Goal: Task Accomplishment & Management: Complete application form

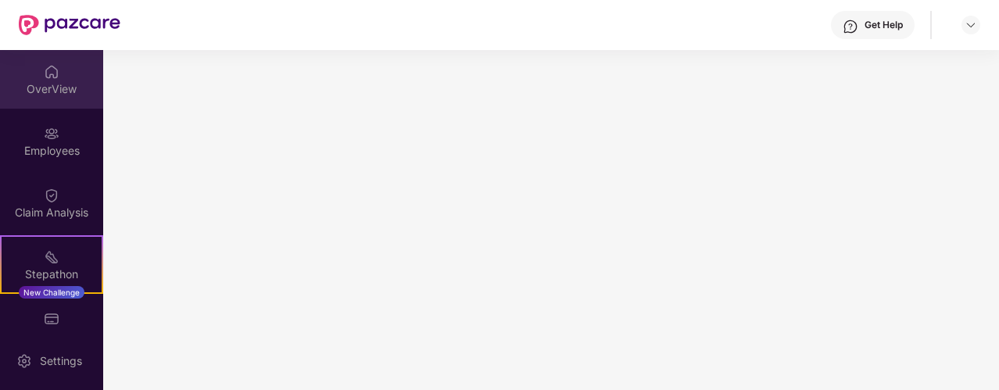
click at [52, 91] on div "OverView" at bounding box center [51, 89] width 103 height 16
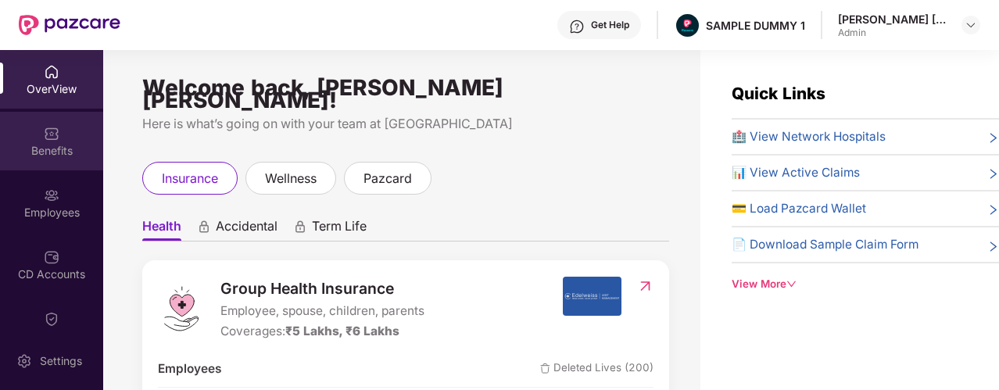
click at [41, 157] on div "Benefits" at bounding box center [51, 151] width 103 height 16
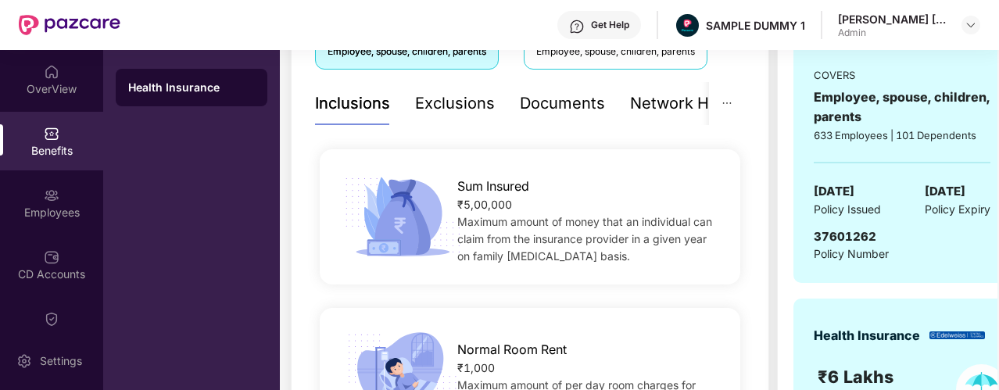
scroll to position [235, 0]
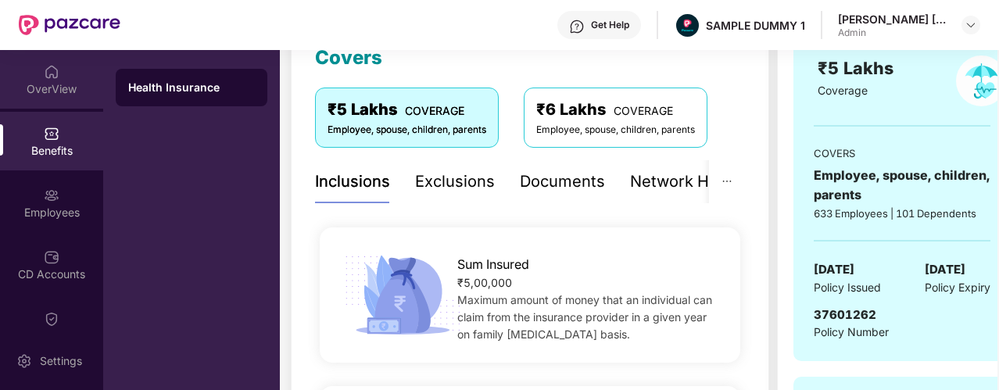
click at [85, 79] on div "OverView" at bounding box center [51, 79] width 103 height 59
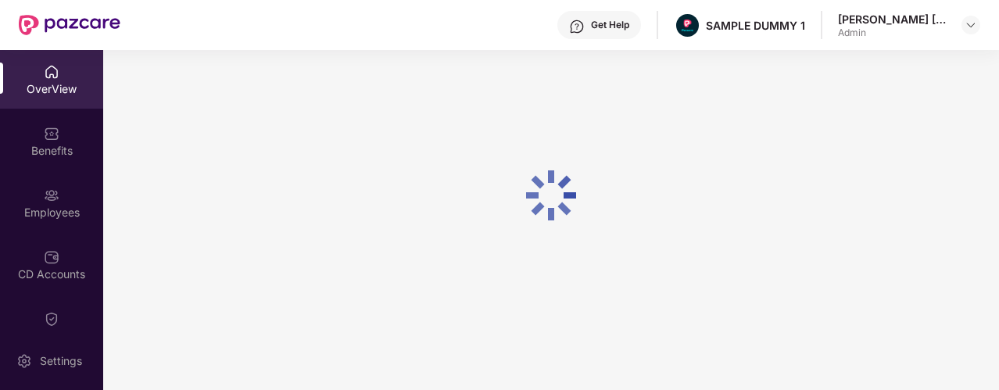
scroll to position [50, 0]
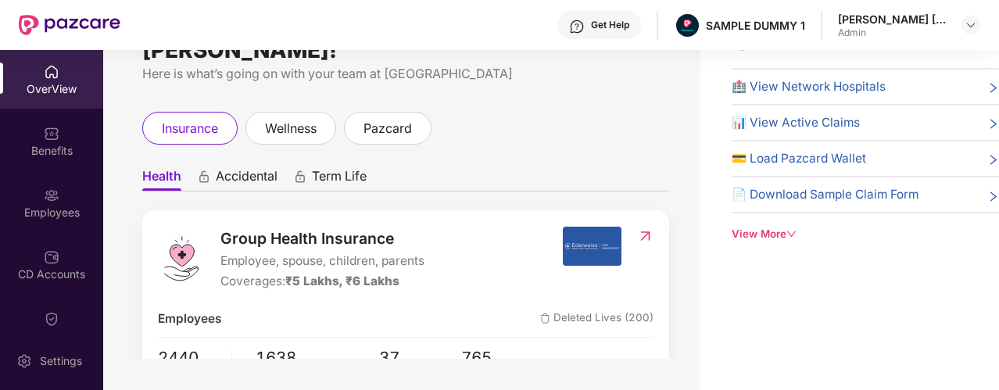
click at [313, 175] on span "Term Life" at bounding box center [339, 179] width 55 height 23
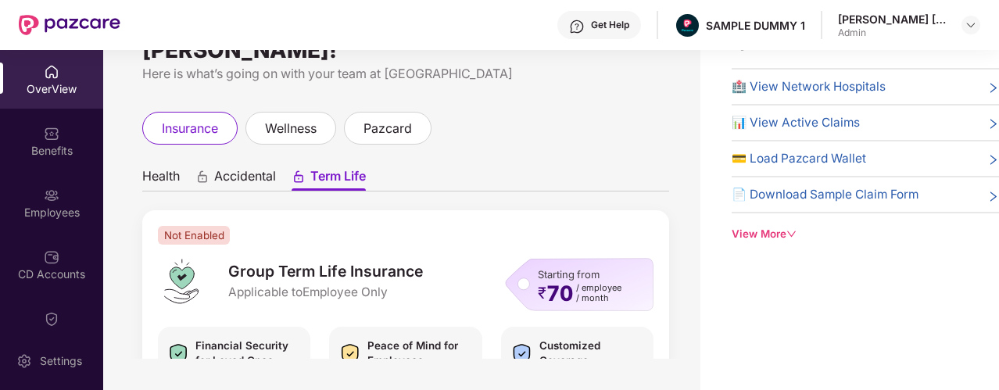
click at [177, 168] on span "Health" at bounding box center [161, 179] width 38 height 23
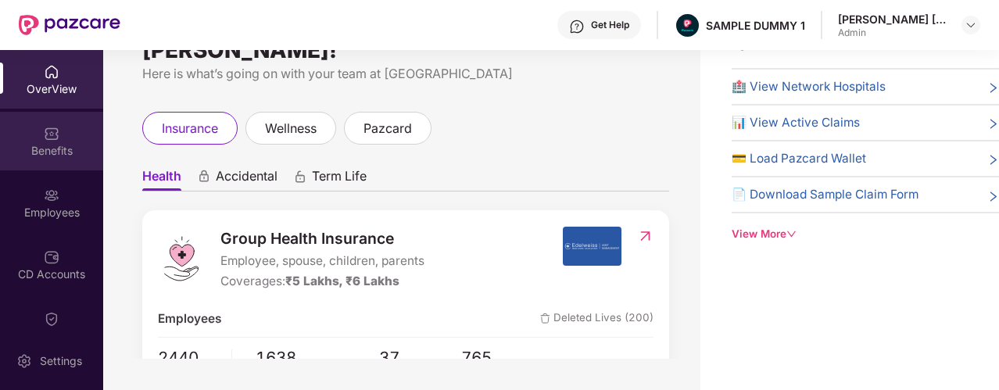
click at [80, 121] on div "Benefits" at bounding box center [51, 141] width 103 height 59
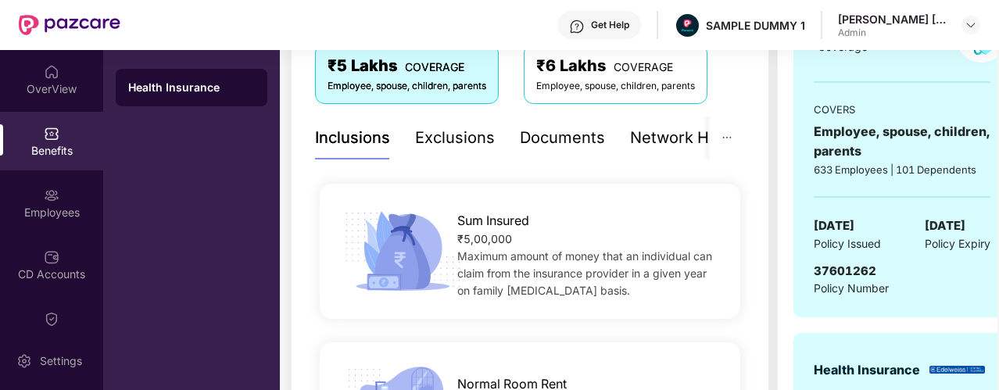
scroll to position [235, 0]
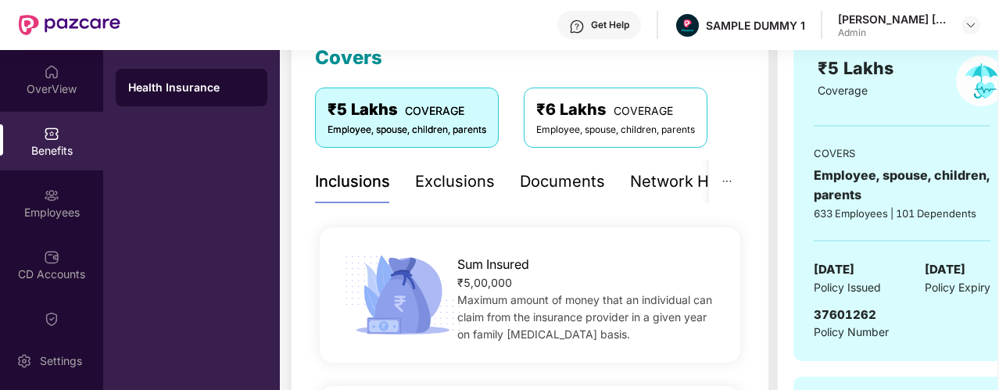
click at [458, 188] on div "Exclusions" at bounding box center [455, 182] width 80 height 24
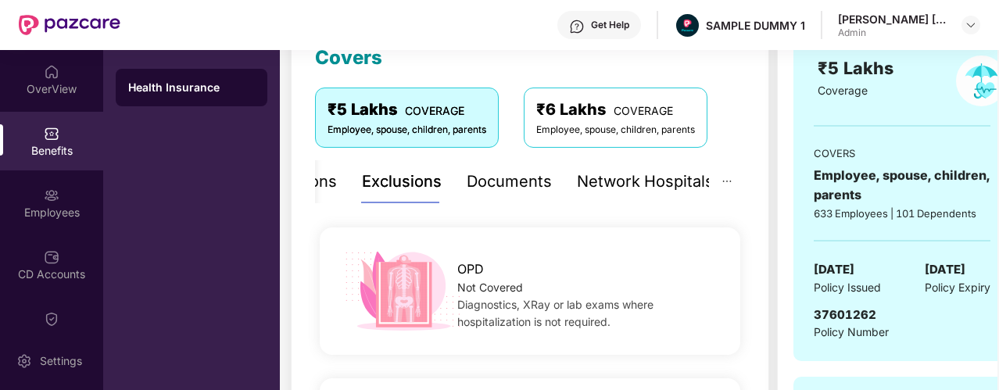
click at [607, 197] on div "Network Hospitals" at bounding box center [645, 181] width 137 height 43
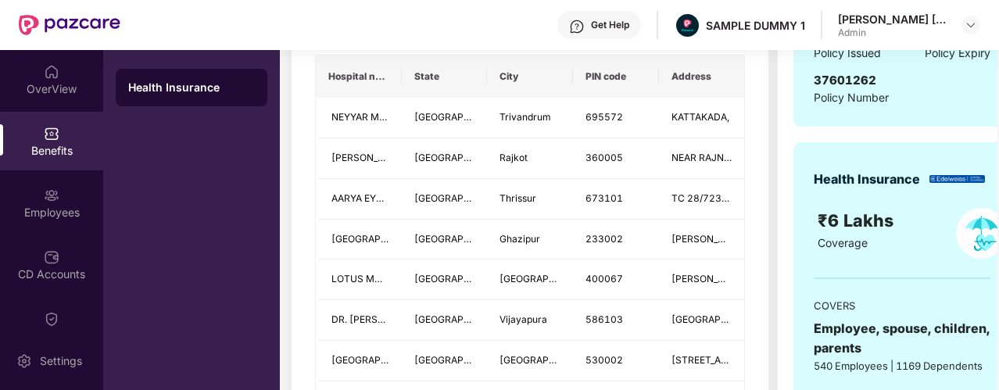
scroll to position [391, 0]
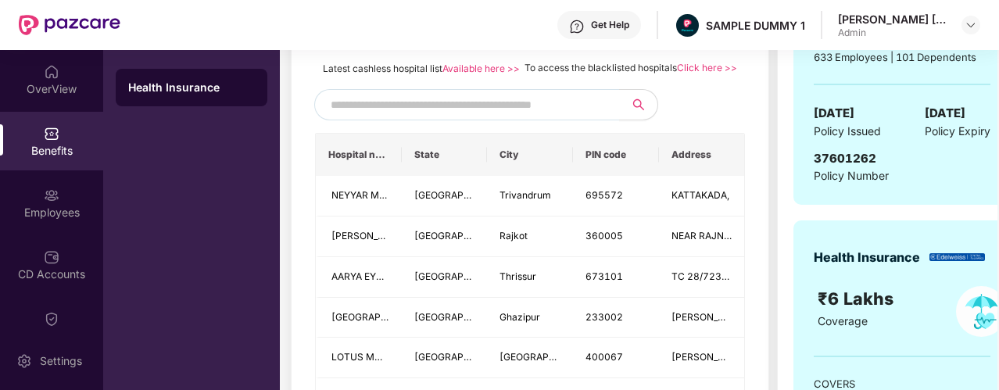
click at [388, 116] on input "text" at bounding box center [464, 104] width 267 height 23
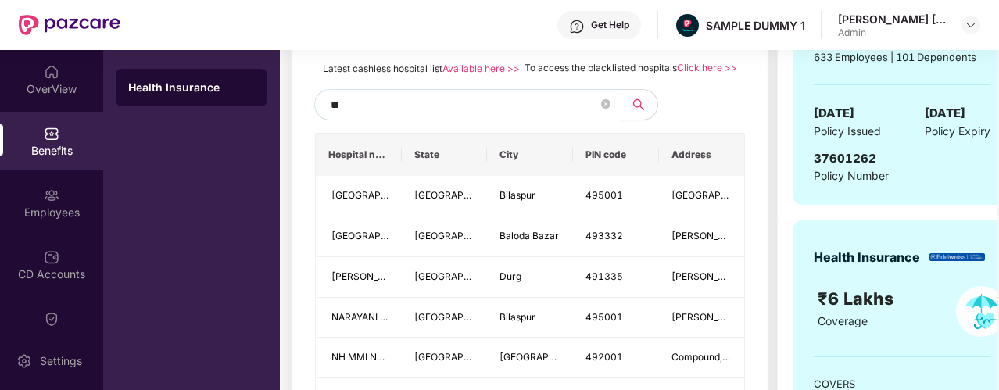
type input "*"
type input "********"
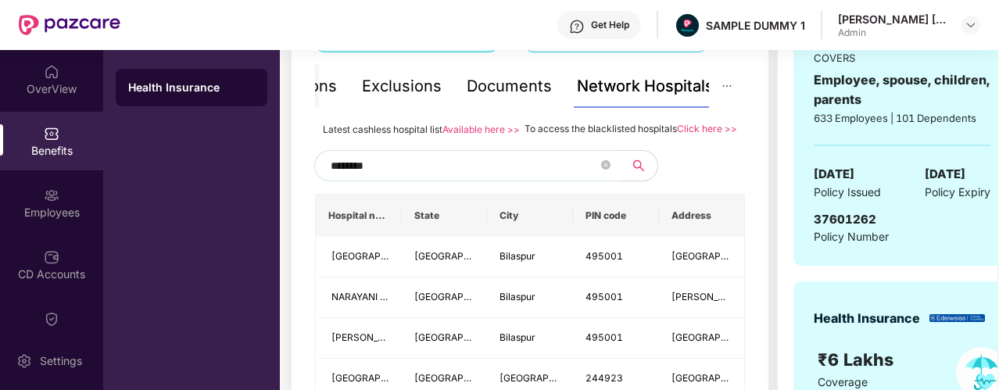
scroll to position [313, 0]
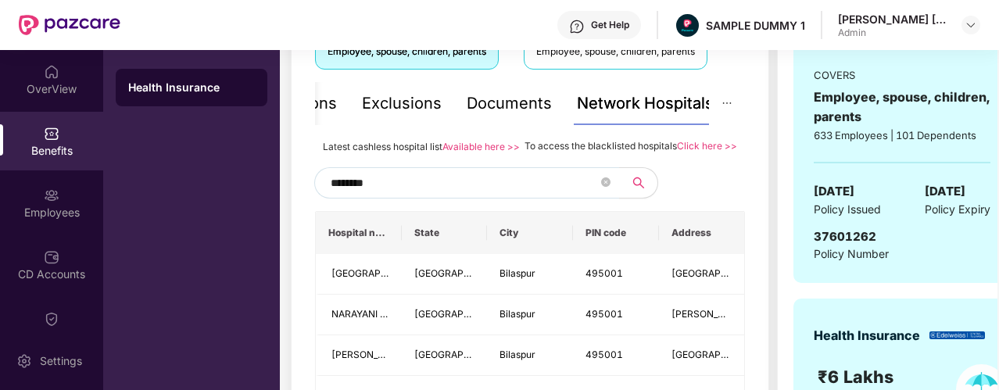
click at [338, 195] on input "********" at bounding box center [464, 182] width 267 height 23
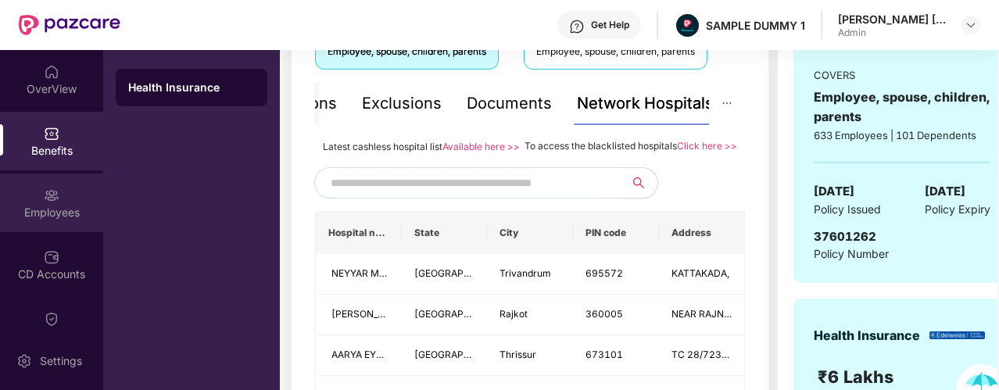
click at [71, 203] on div "Employees" at bounding box center [51, 203] width 103 height 59
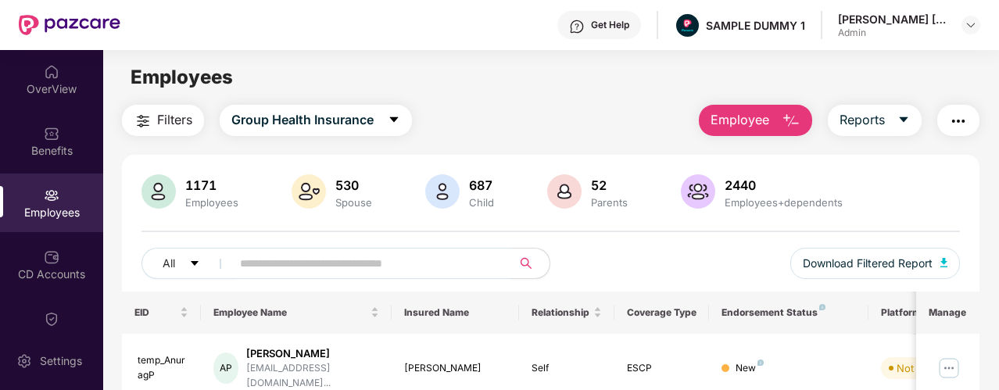
click at [747, 129] on span "Employee" at bounding box center [740, 120] width 59 height 20
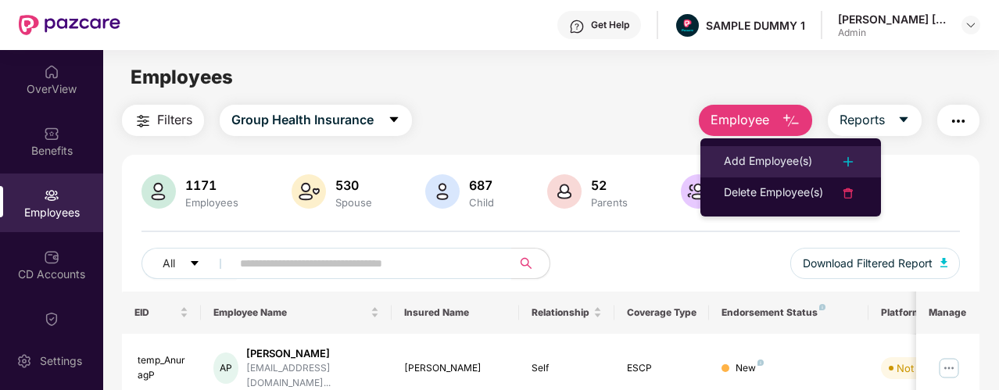
click at [744, 159] on div "Add Employee(s)" at bounding box center [768, 161] width 88 height 19
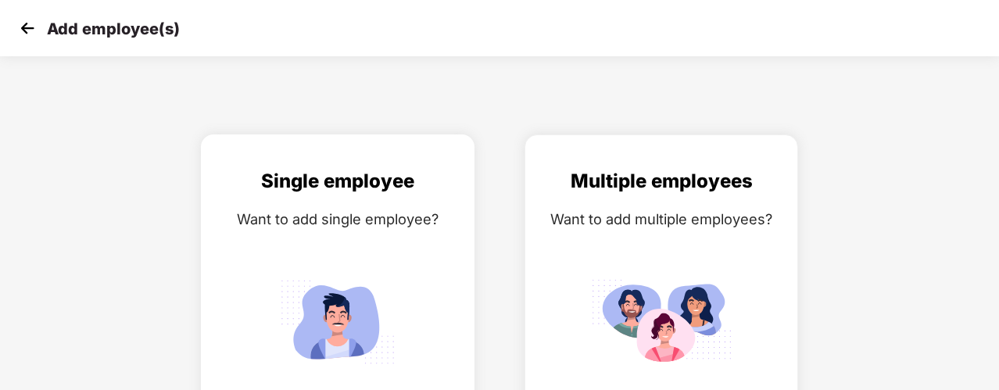
click at [410, 353] on div "Single employee Want to add single employee?" at bounding box center [337, 303] width 241 height 272
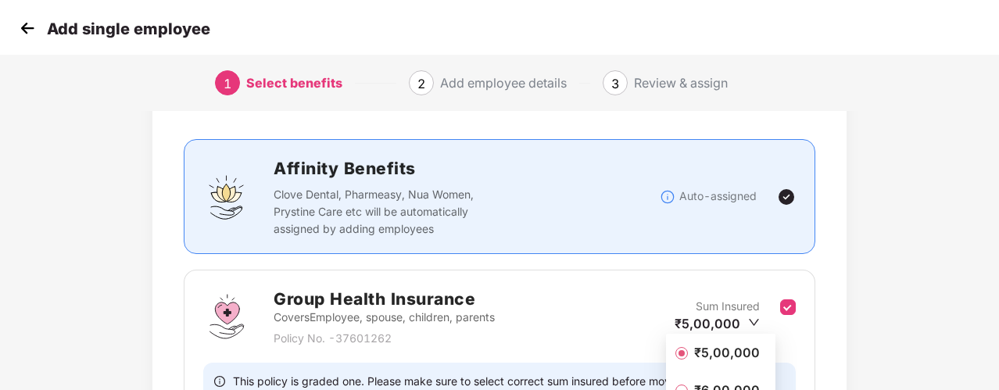
scroll to position [235, 0]
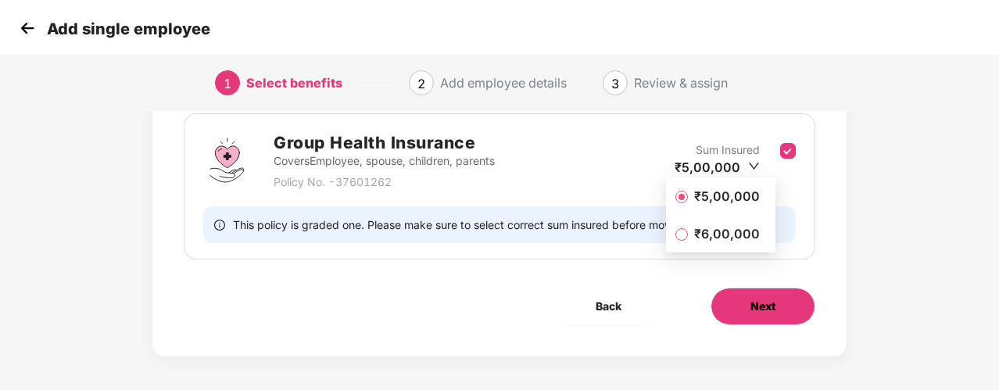
click at [799, 310] on button "Next" at bounding box center [763, 307] width 105 height 38
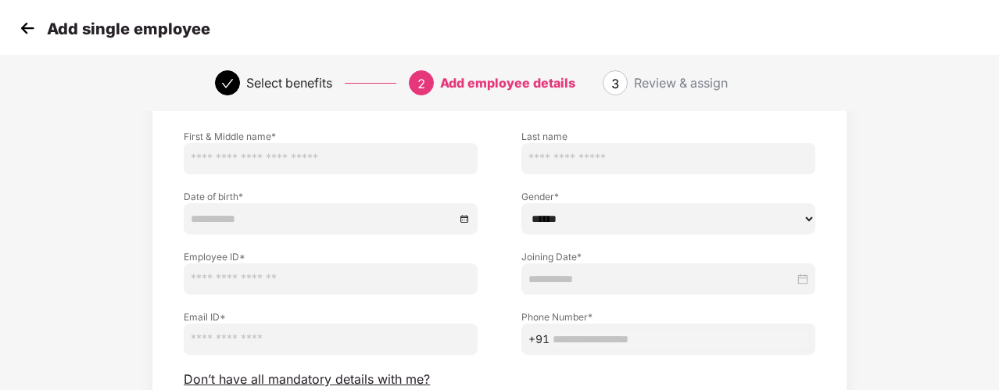
scroll to position [78, 0]
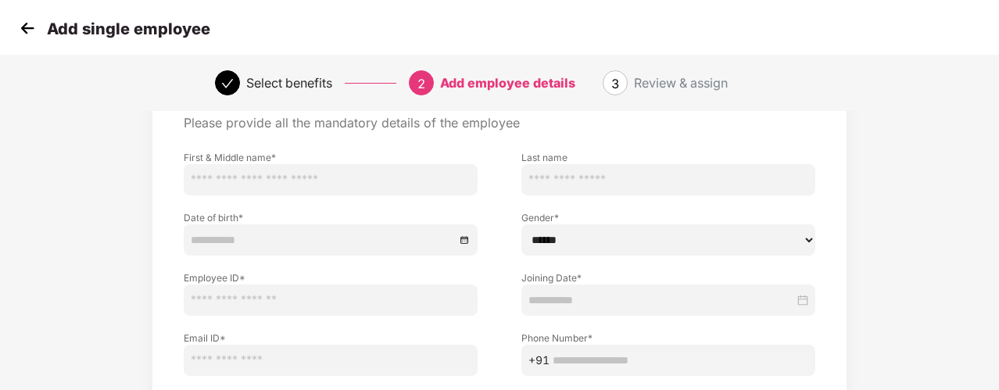
click at [33, 30] on img at bounding box center [27, 27] width 23 height 23
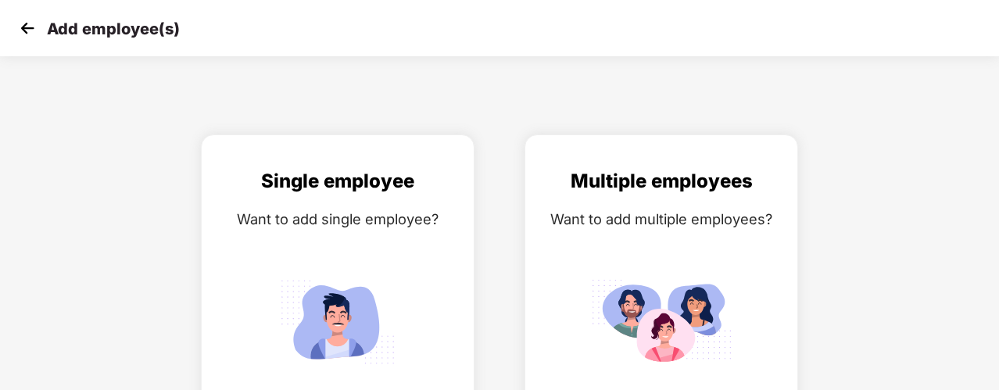
click at [33, 30] on img at bounding box center [27, 27] width 23 height 23
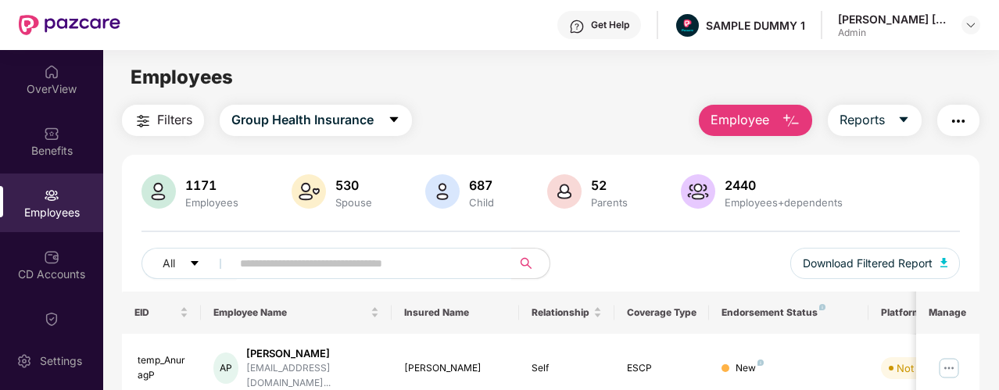
click at [602, 32] on div "Get Help" at bounding box center [599, 25] width 84 height 28
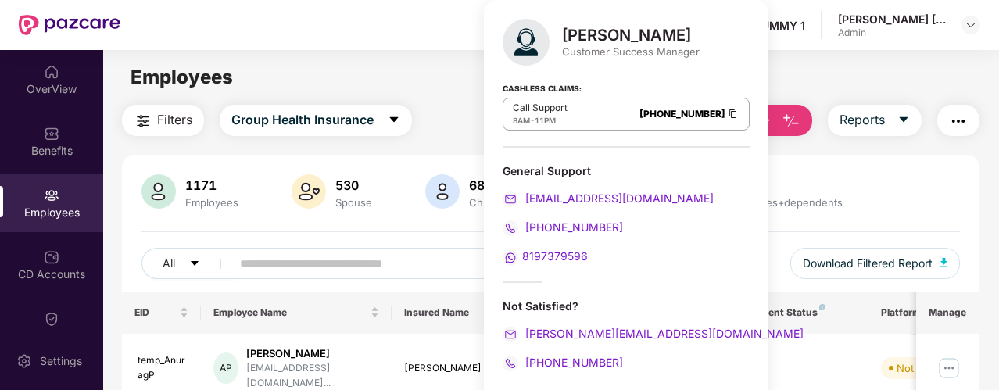
scroll to position [5, 0]
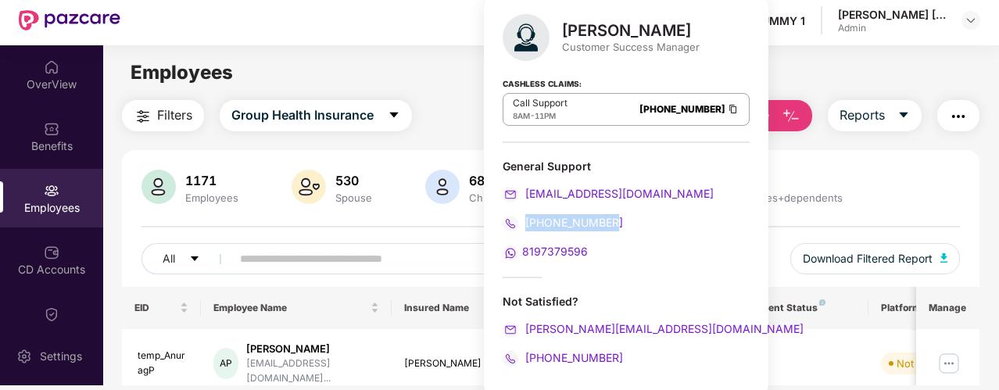
drag, startPoint x: 550, startPoint y: 225, endPoint x: 525, endPoint y: 229, distance: 25.3
click at [525, 229] on div "[PHONE_NUMBER]" at bounding box center [626, 222] width 247 height 17
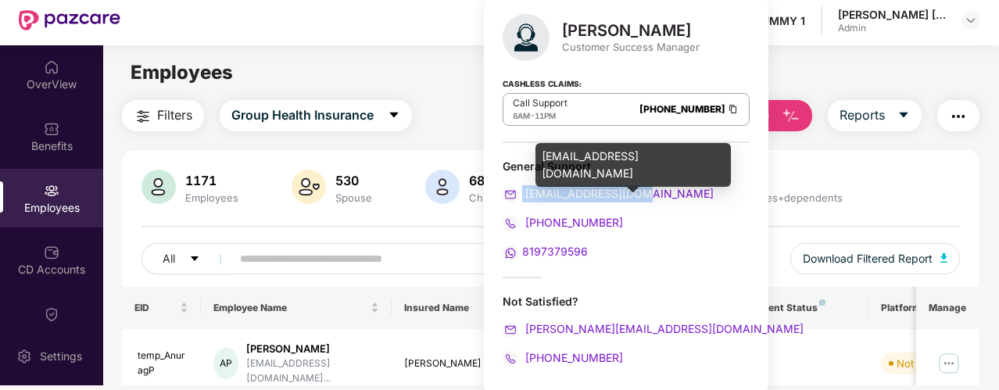
drag, startPoint x: 670, startPoint y: 195, endPoint x: 522, endPoint y: 199, distance: 147.8
click at [522, 199] on div "[EMAIL_ADDRESS][DOMAIN_NAME]" at bounding box center [626, 193] width 247 height 17
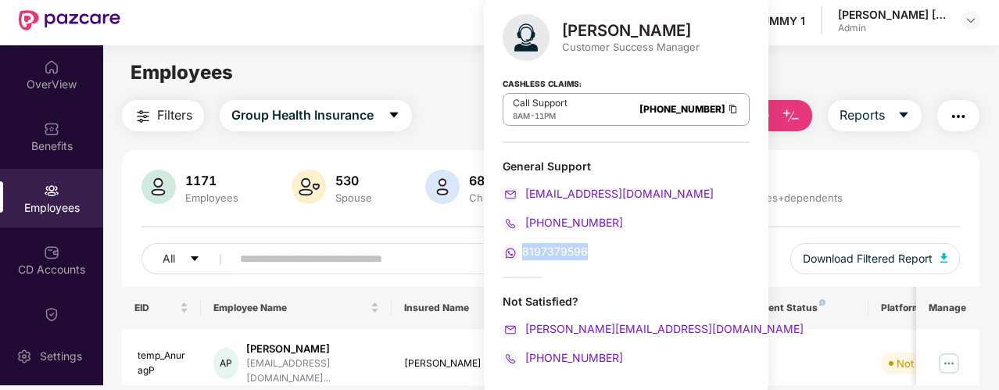
drag, startPoint x: 593, startPoint y: 252, endPoint x: 524, endPoint y: 256, distance: 68.9
click at [524, 256] on div "8197379596" at bounding box center [626, 251] width 247 height 17
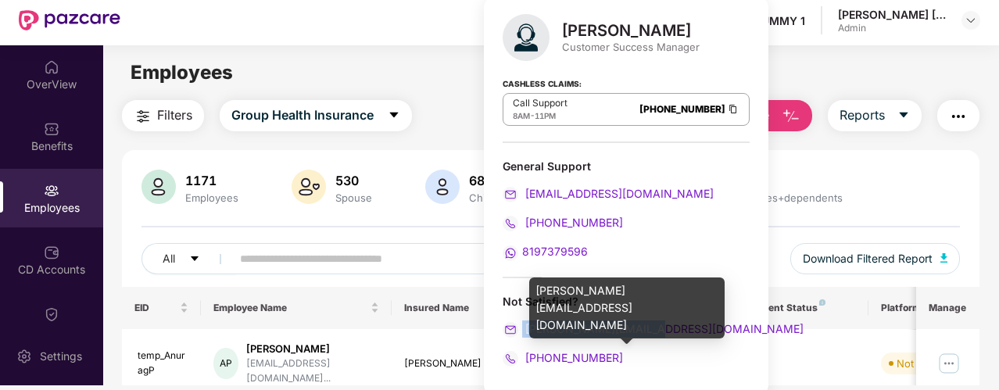
drag, startPoint x: 672, startPoint y: 321, endPoint x: 521, endPoint y: 325, distance: 151.7
click at [521, 325] on div "[PERSON_NAME][EMAIL_ADDRESS][DOMAIN_NAME]" at bounding box center [626, 329] width 247 height 17
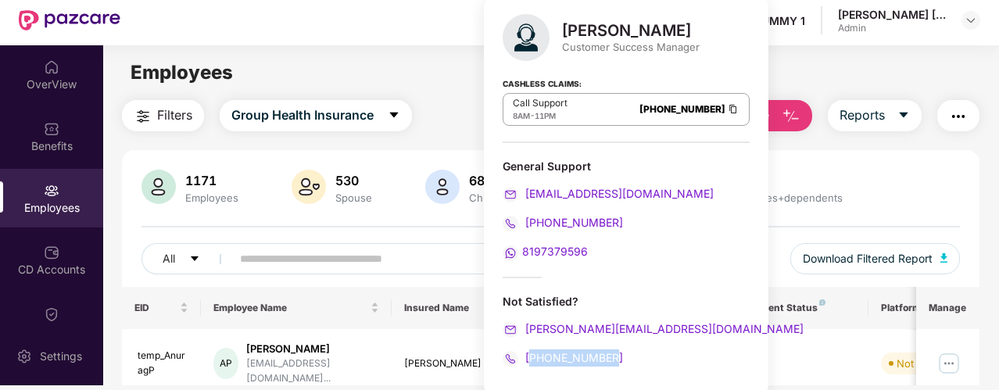
drag, startPoint x: 618, startPoint y: 349, endPoint x: 529, endPoint y: 352, distance: 89.2
click at [529, 352] on div "[PHONE_NUMBER]" at bounding box center [626, 357] width 247 height 17
click at [575, 74] on strong "Cashless Claims:" at bounding box center [542, 82] width 79 height 17
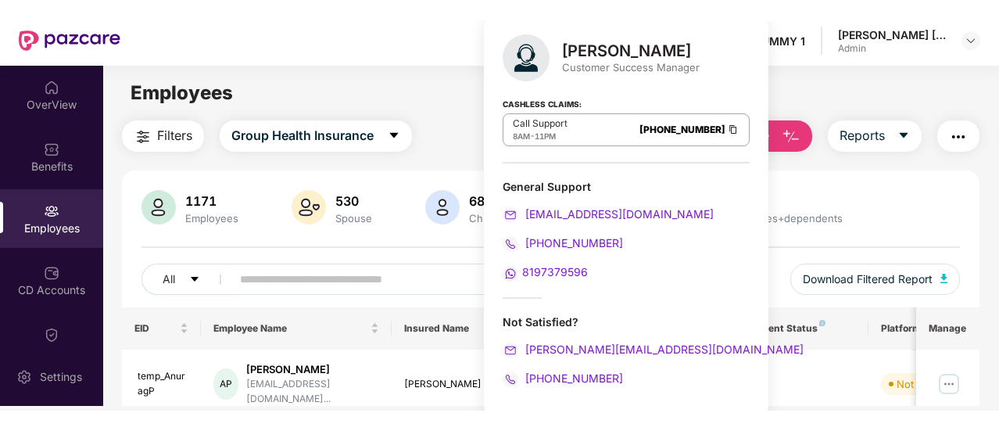
scroll to position [0, 0]
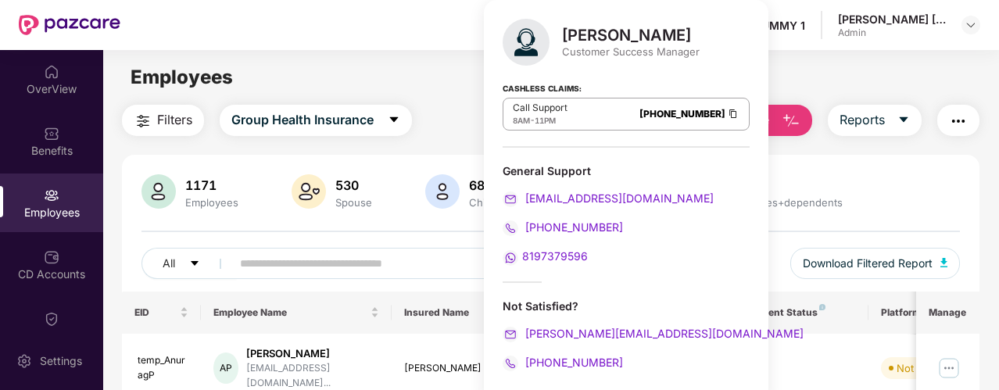
click at [439, 87] on div "Employees" at bounding box center [550, 78] width 895 height 30
